Goal: Task Accomplishment & Management: Use online tool/utility

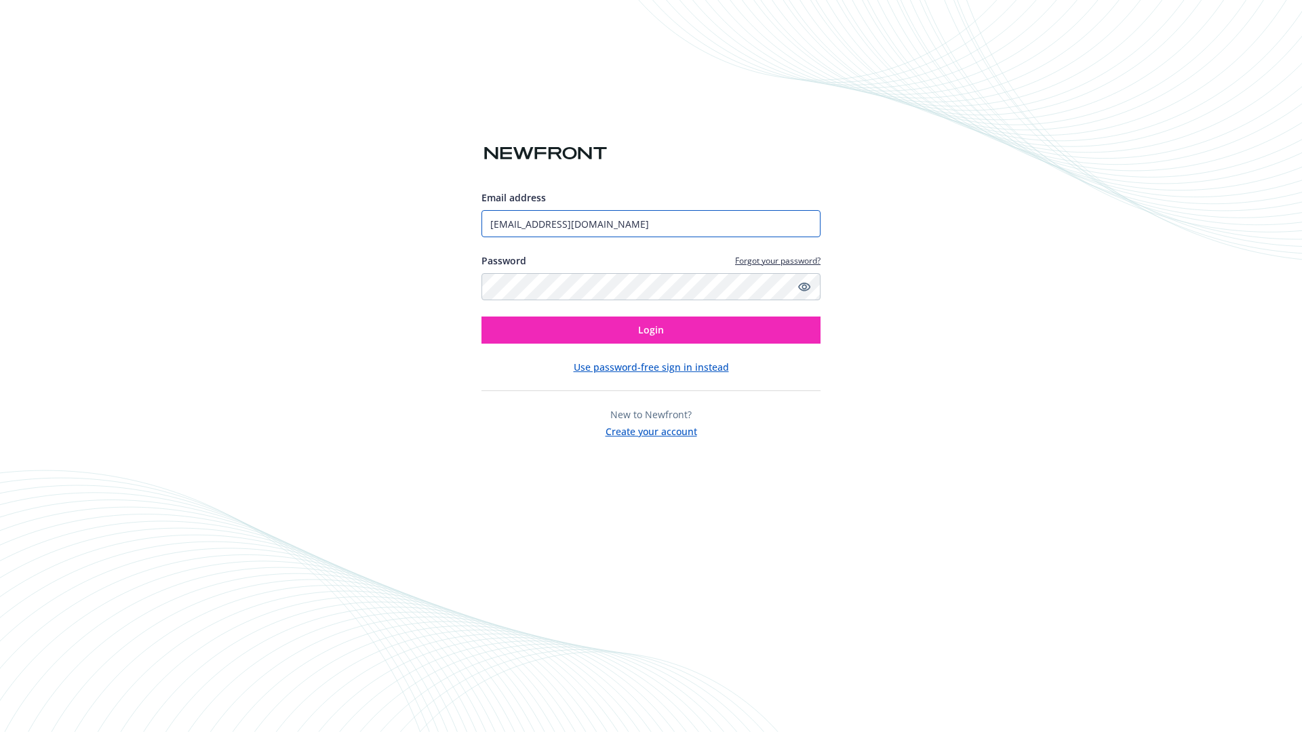
type input "[EMAIL_ADDRESS][DOMAIN_NAME]"
click at [651, 330] on span "Login" at bounding box center [651, 329] width 26 height 13
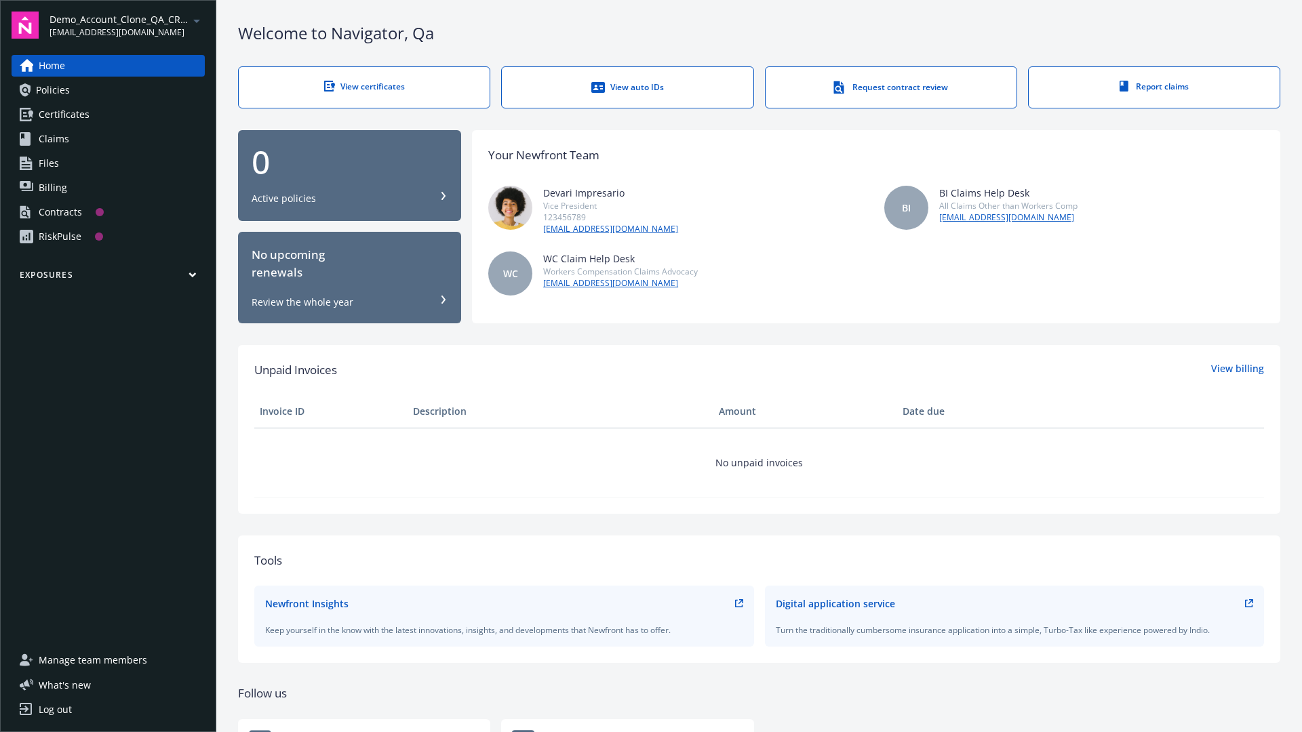
click at [127, 25] on span "Demo_Account_Clone_QA_CR_Tests_Prospect" at bounding box center [119, 19] width 139 height 14
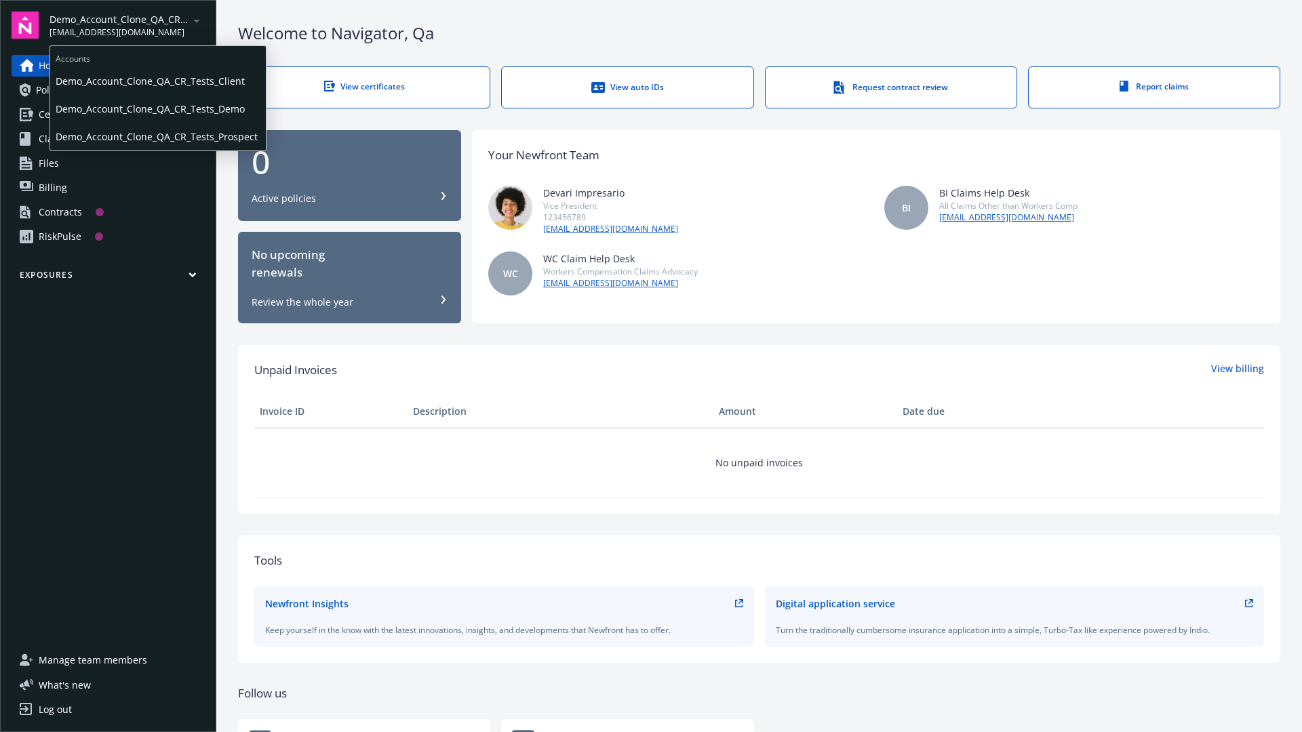
click at [157, 81] on span "Demo_Account_Clone_QA_CR_Tests_Client" at bounding box center [158, 81] width 205 height 28
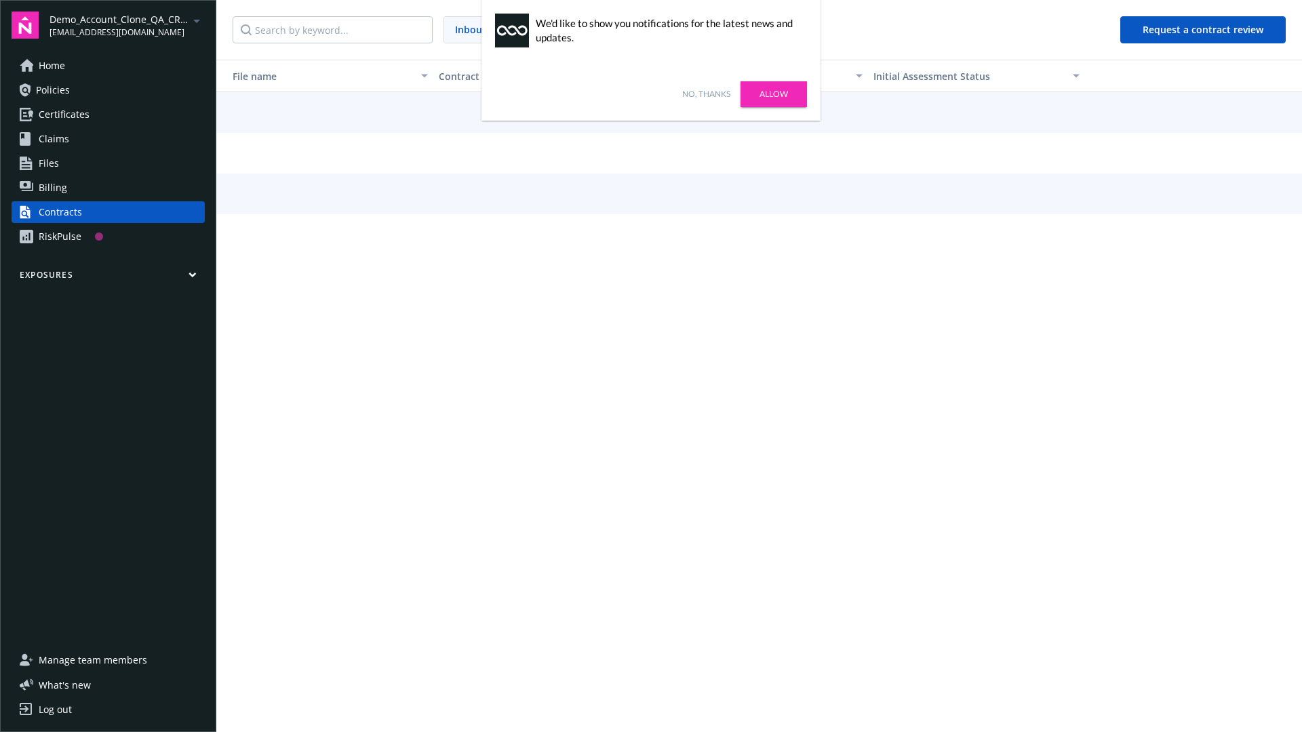
click at [706, 94] on link "No, thanks" at bounding box center [706, 94] width 48 height 12
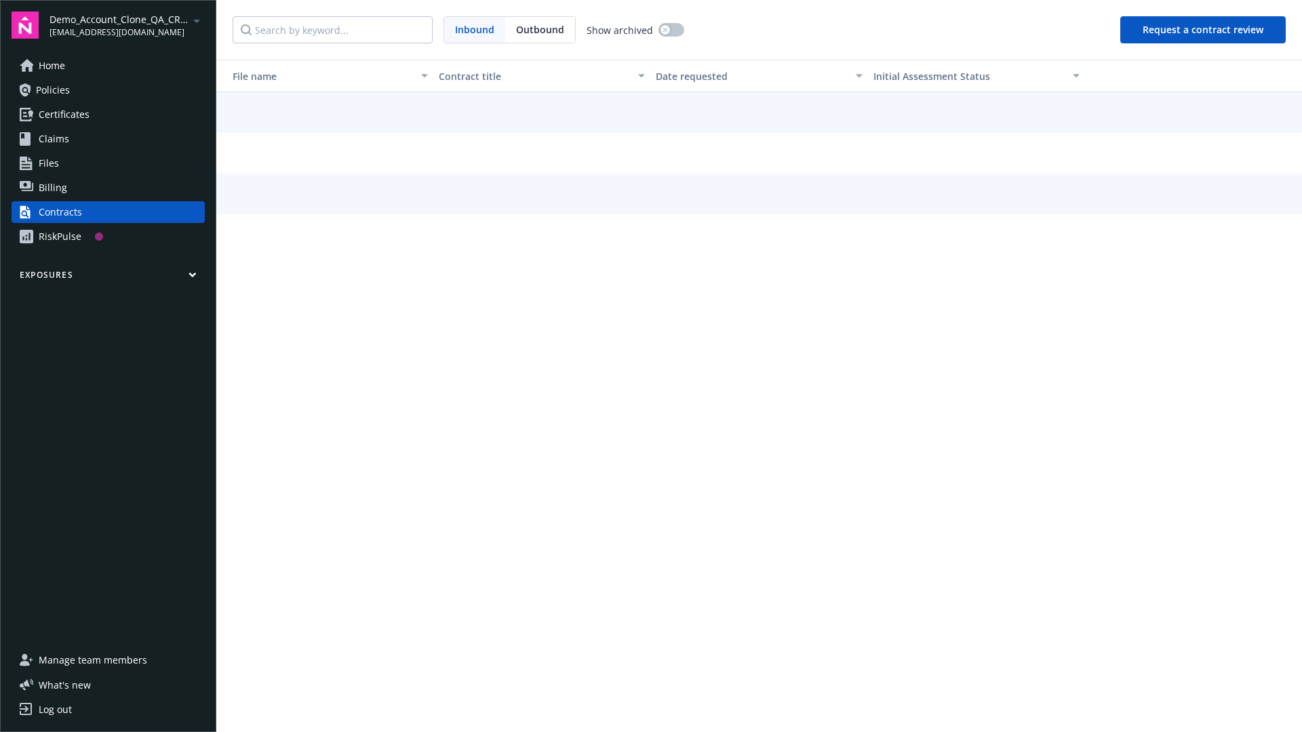
click at [1204, 30] on button "Request a contract review" at bounding box center [1202, 29] width 165 height 27
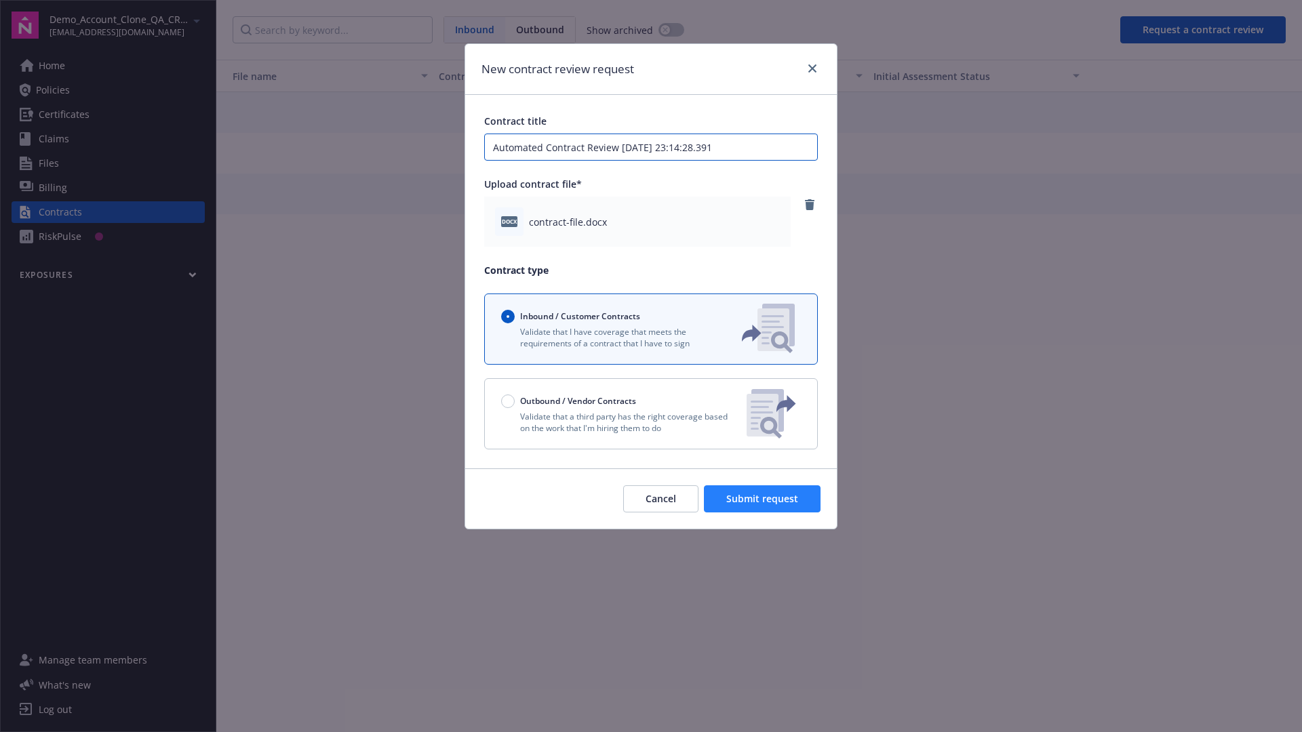
type input "Automated Contract Review [DATE] 23:14:28.391"
click at [763, 499] on span "Submit request" at bounding box center [762, 498] width 72 height 13
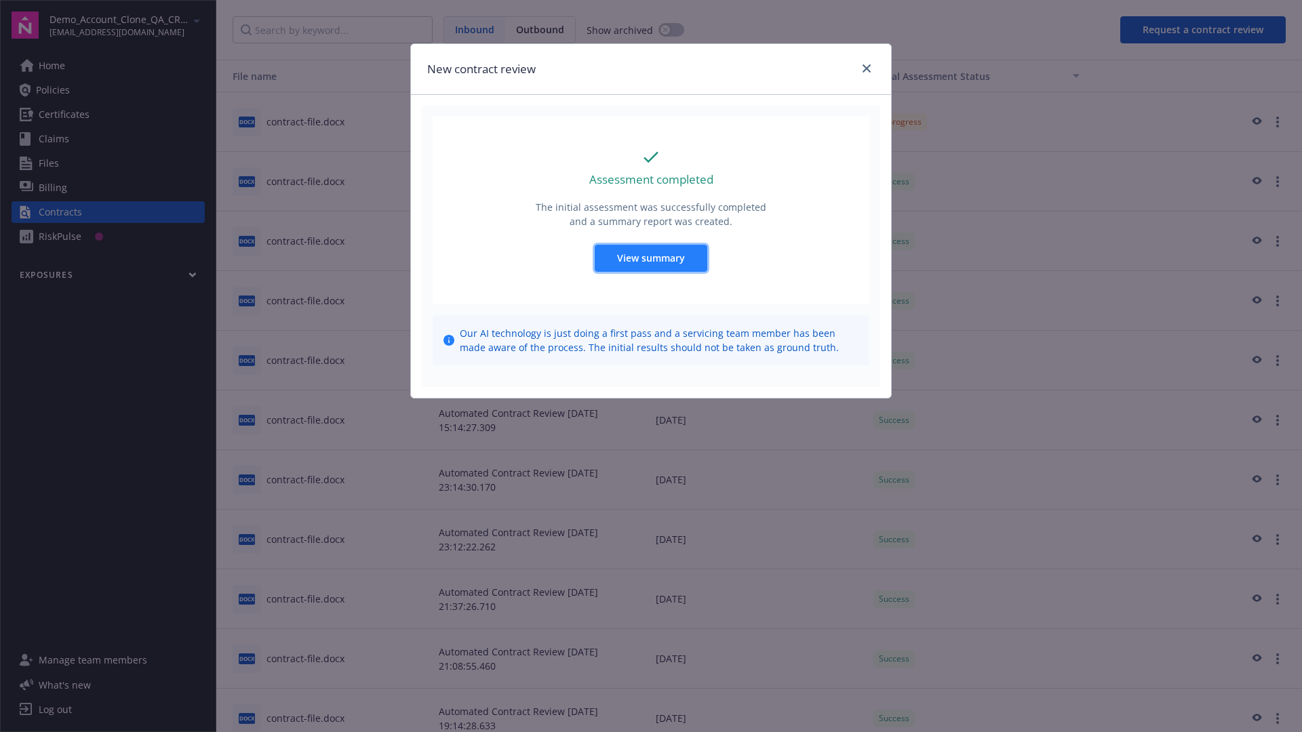
click at [650, 258] on span "View summary" at bounding box center [651, 258] width 68 height 13
